Goal: Transaction & Acquisition: Subscribe to service/newsletter

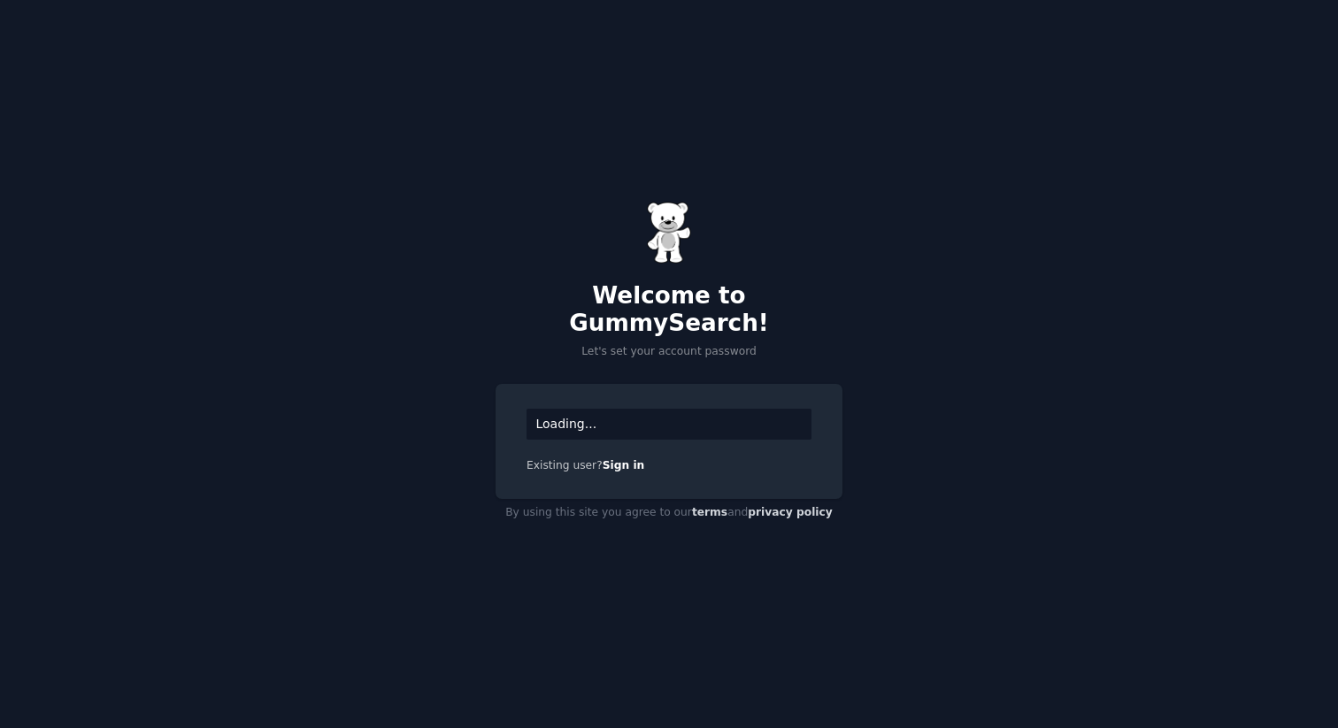
click at [602, 410] on div "Loading..." at bounding box center [668, 424] width 285 height 31
click at [626, 411] on div "Loading..." at bounding box center [668, 424] width 285 height 31
click at [632, 427] on div "Loading... Existing user? Sign in" at bounding box center [668, 441] width 347 height 115
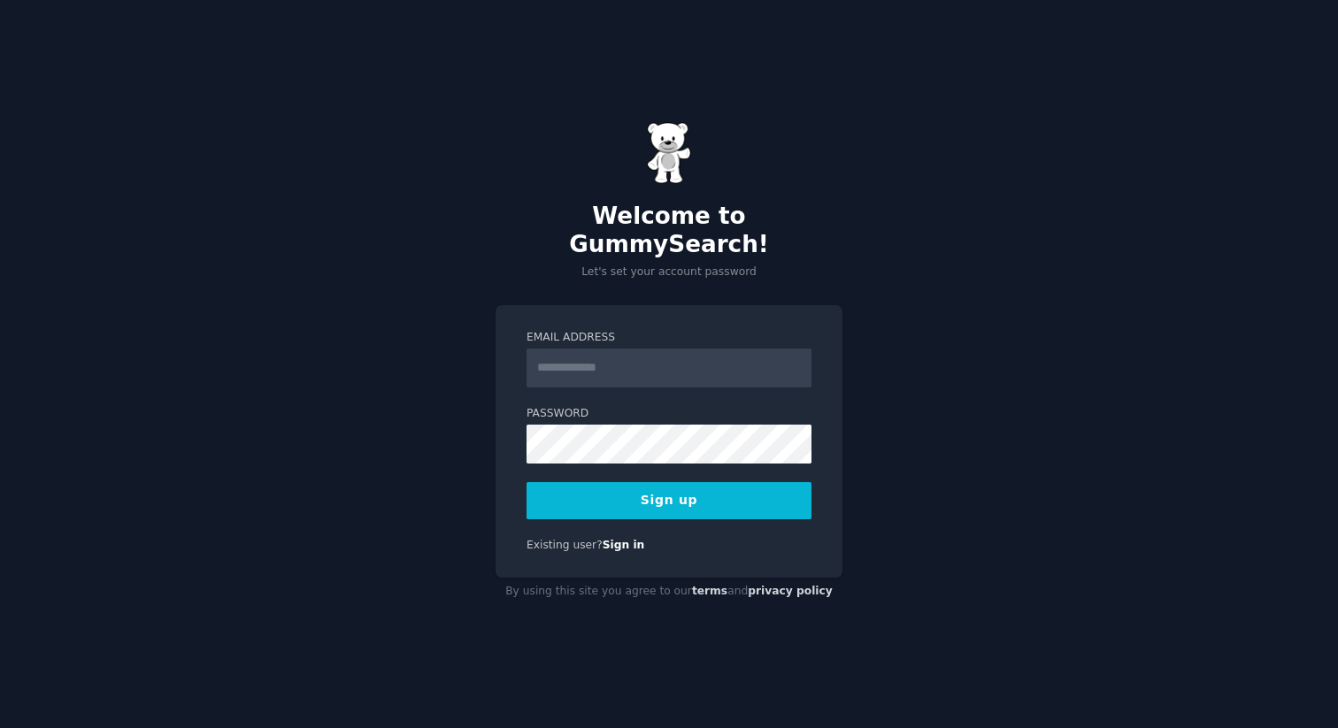
click at [681, 361] on input "Email Address" at bounding box center [668, 368] width 285 height 39
type input "**********"
click at [740, 503] on button "Sign up" at bounding box center [668, 500] width 285 height 37
